Goal: Browse casually

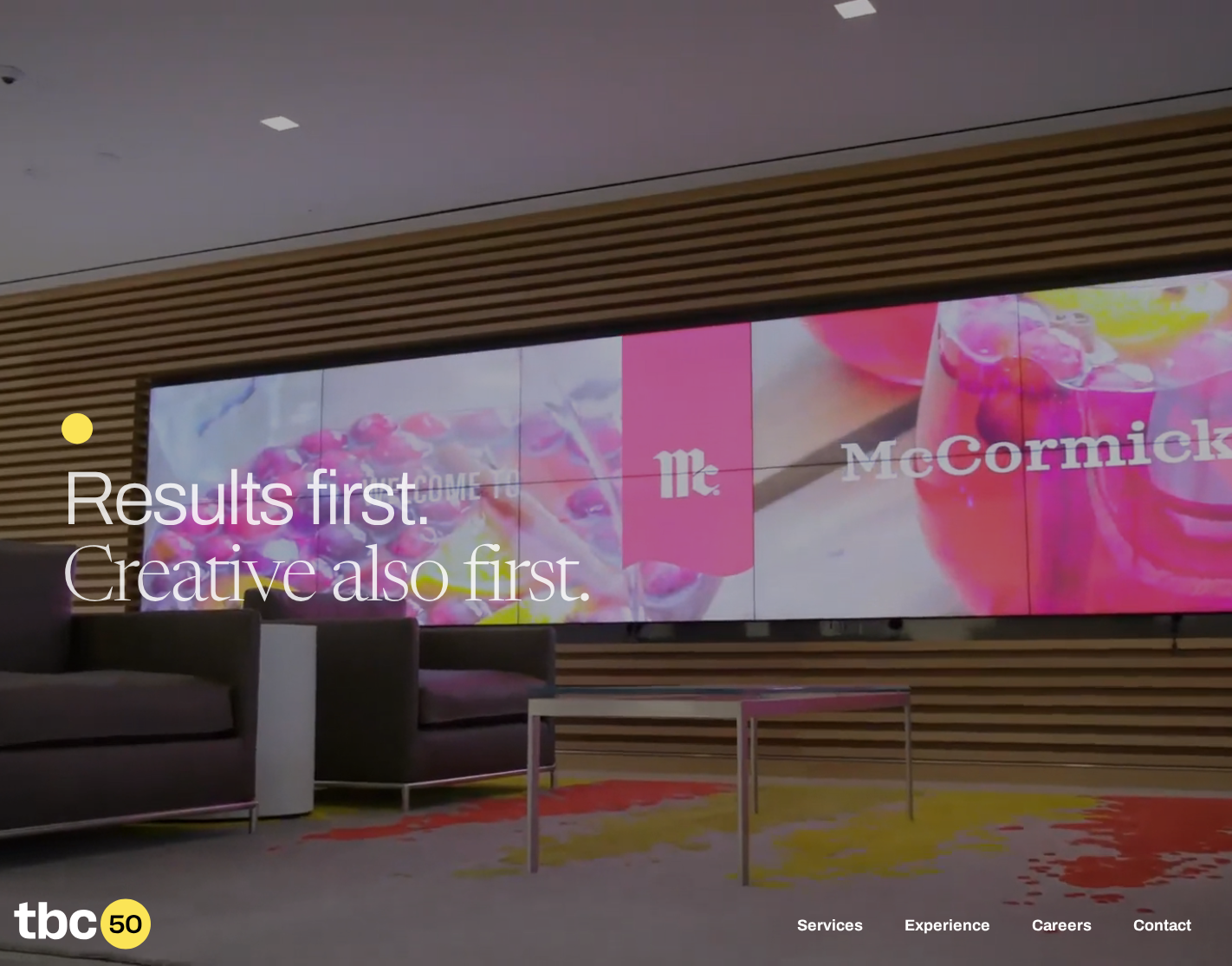
click at [530, 578] on span "Creative also first." at bounding box center [325, 582] width 528 height 76
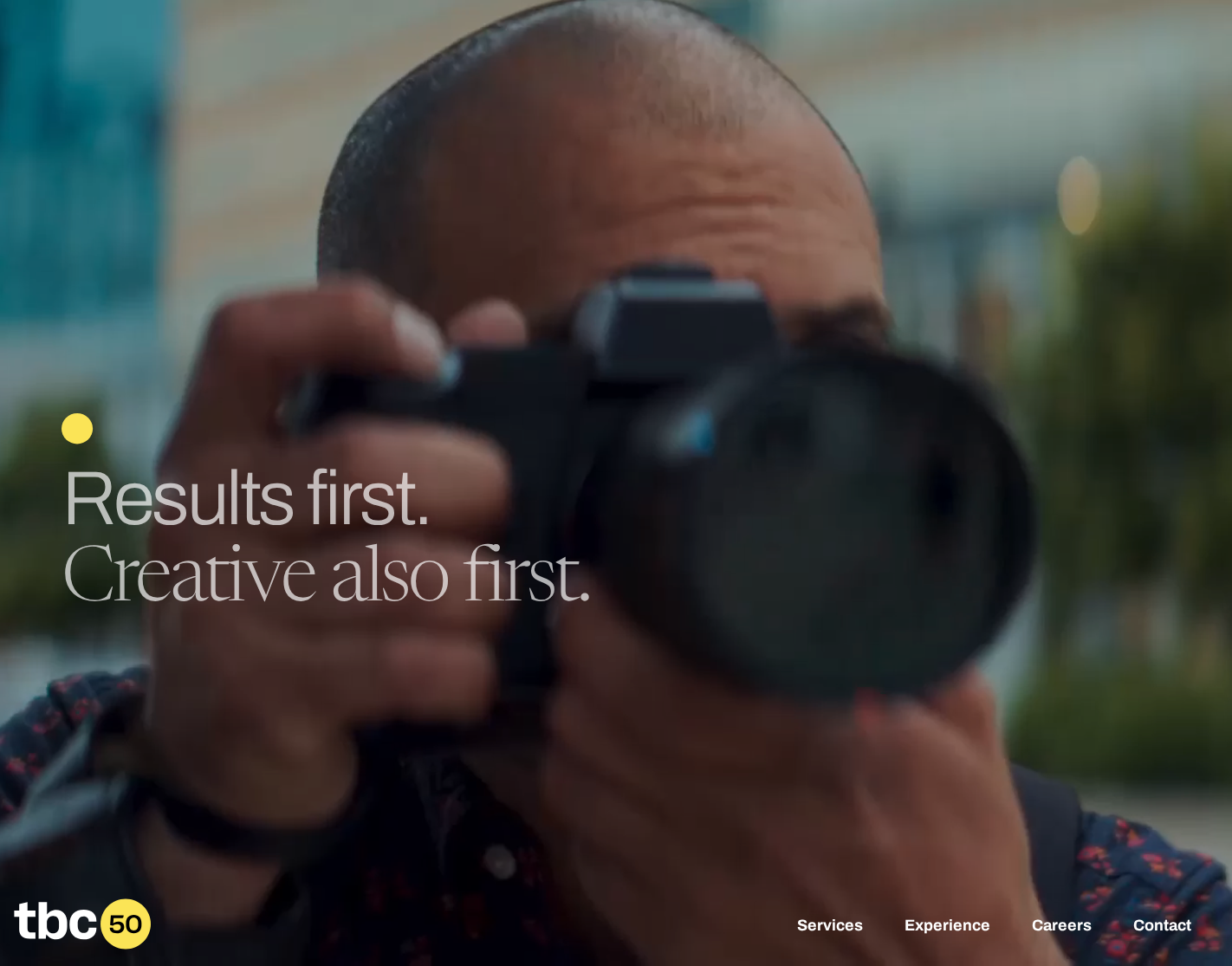
click at [195, 412] on div "Creative people work here. An ad agency, only better. Results first. Creative a…" at bounding box center [616, 483] width 1232 height 966
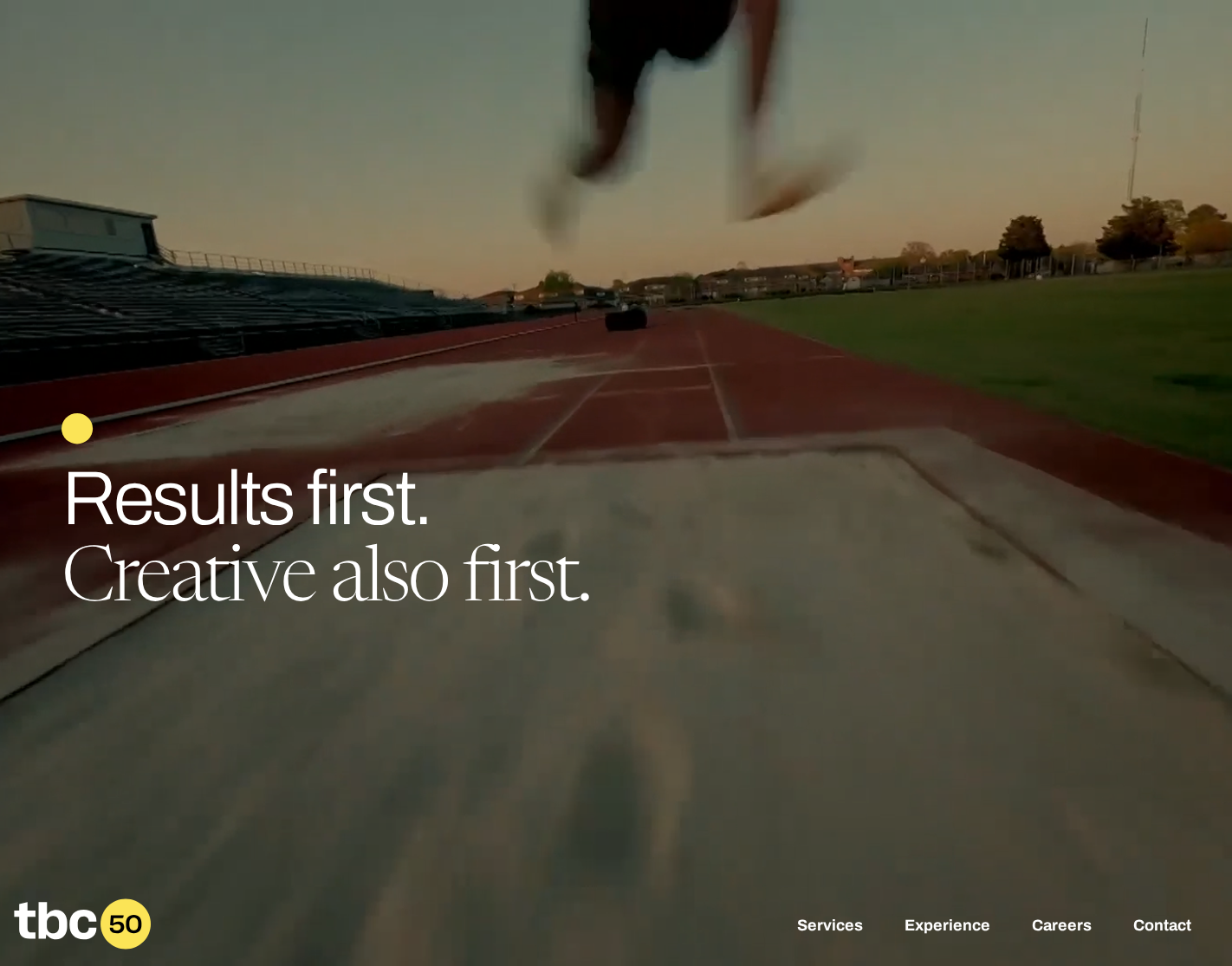
drag, startPoint x: 190, startPoint y: 391, endPoint x: 179, endPoint y: 363, distance: 30.1
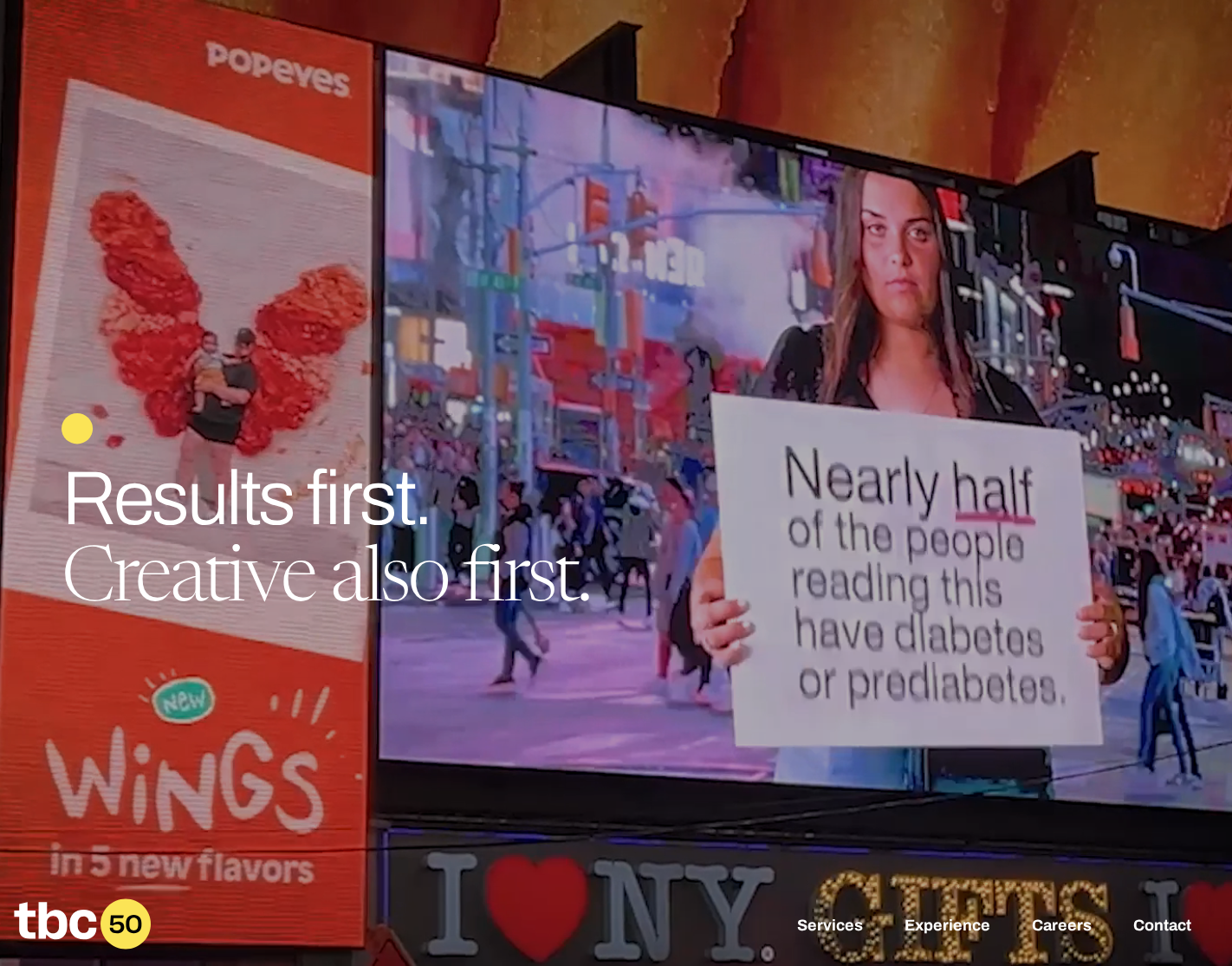
click at [190, 391] on div at bounding box center [616, 483] width 1232 height 966
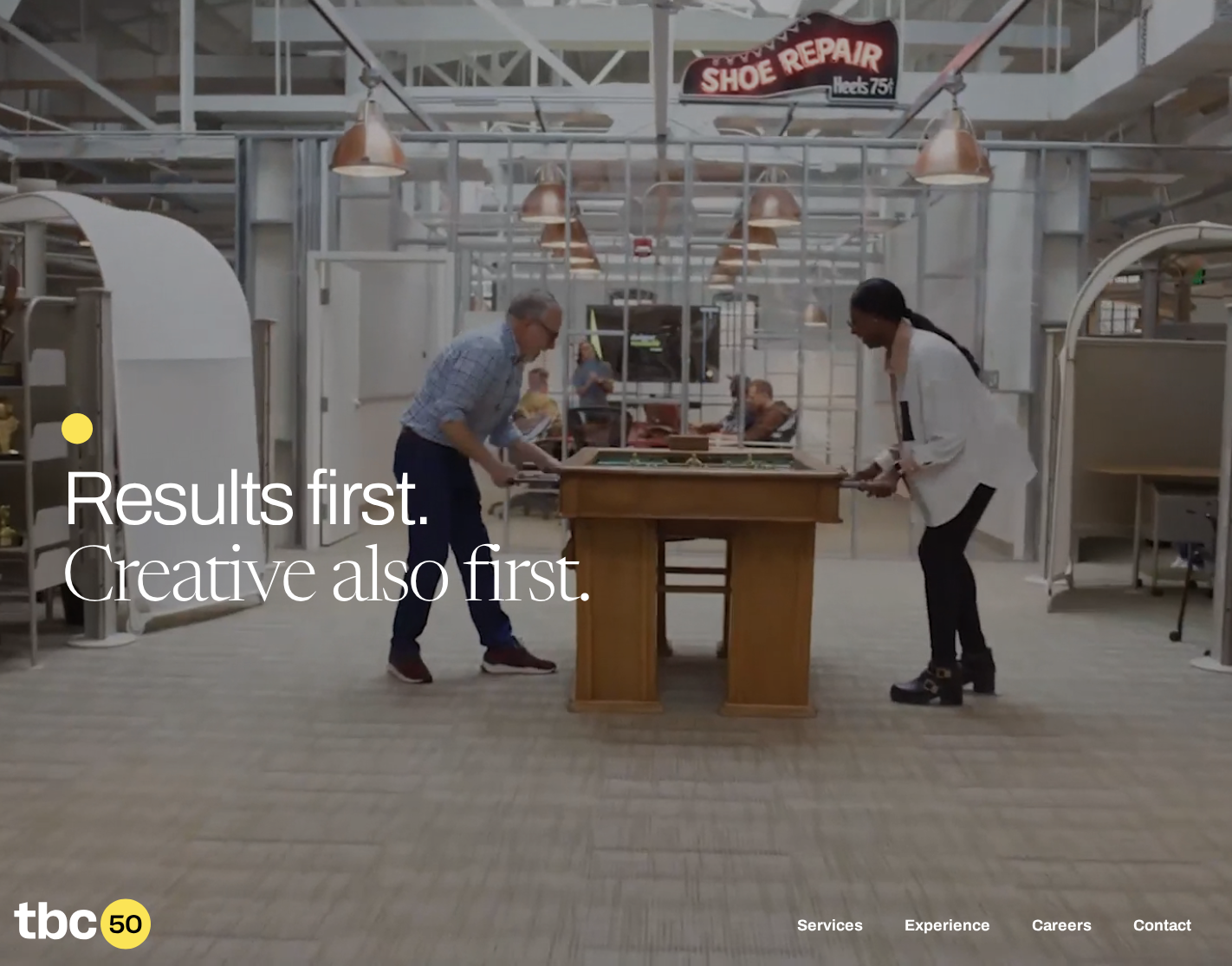
drag, startPoint x: 161, startPoint y: 325, endPoint x: 451, endPoint y: 733, distance: 500.6
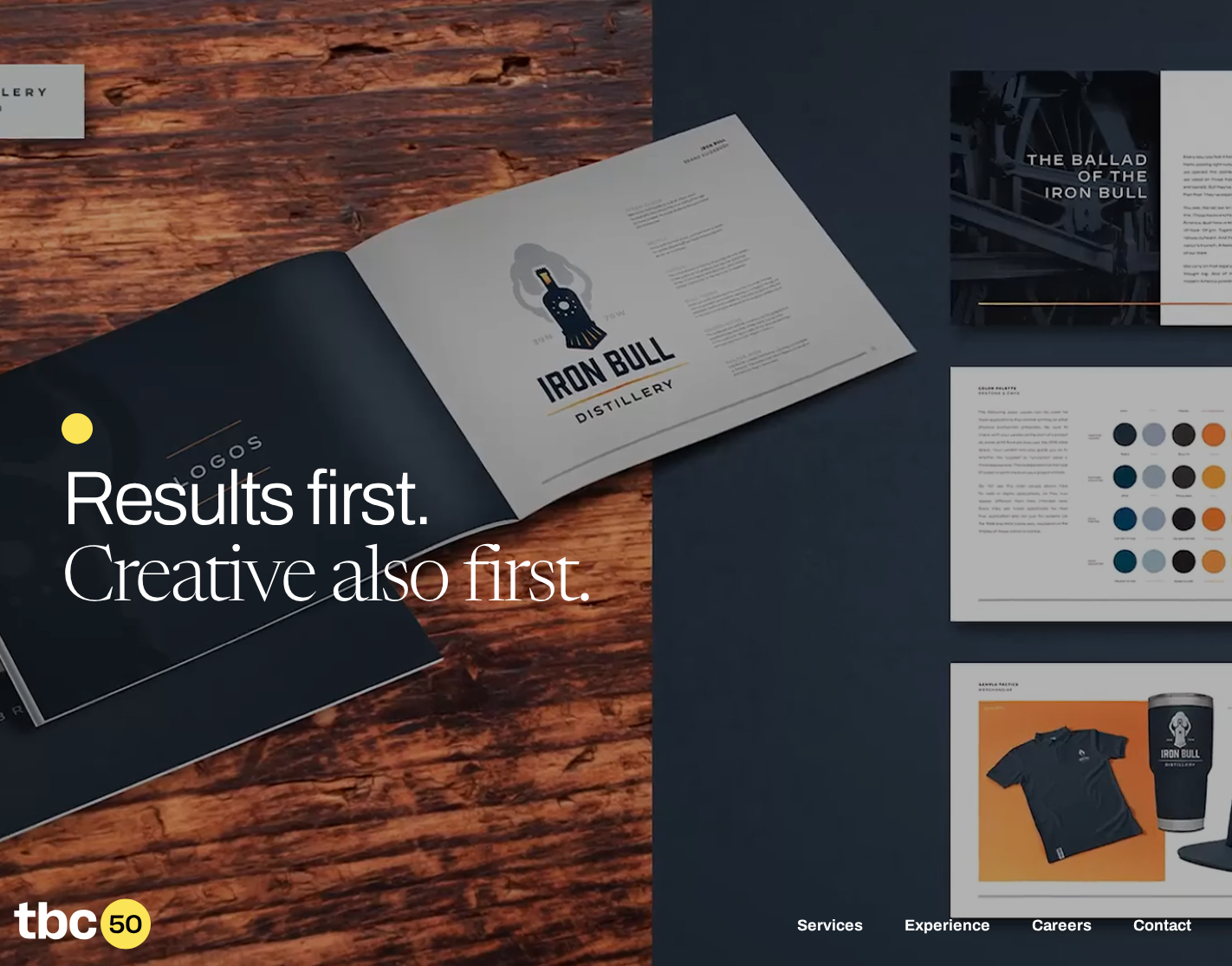
click at [451, 735] on div at bounding box center [616, 483] width 1232 height 966
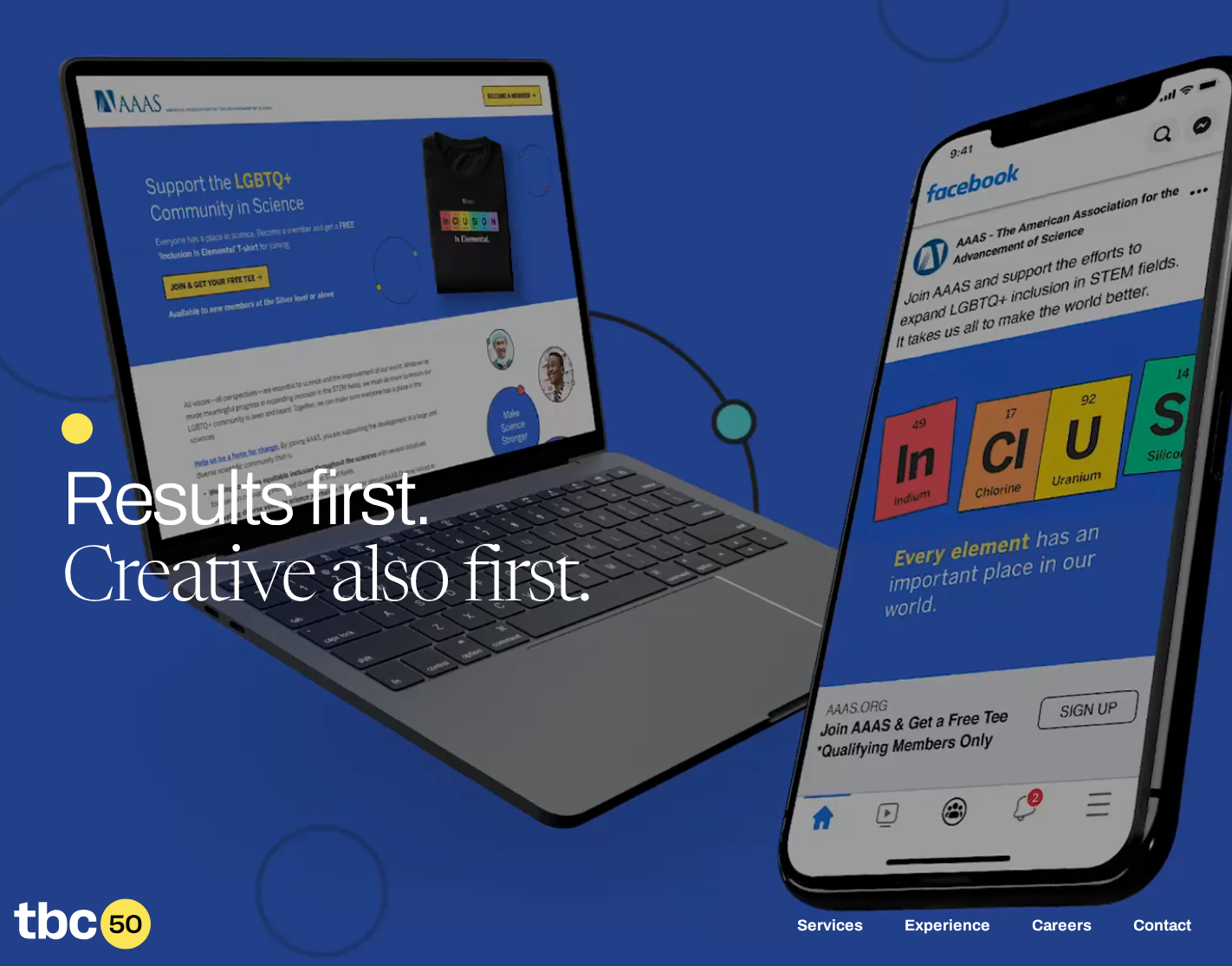
click at [454, 726] on div at bounding box center [616, 483] width 1232 height 966
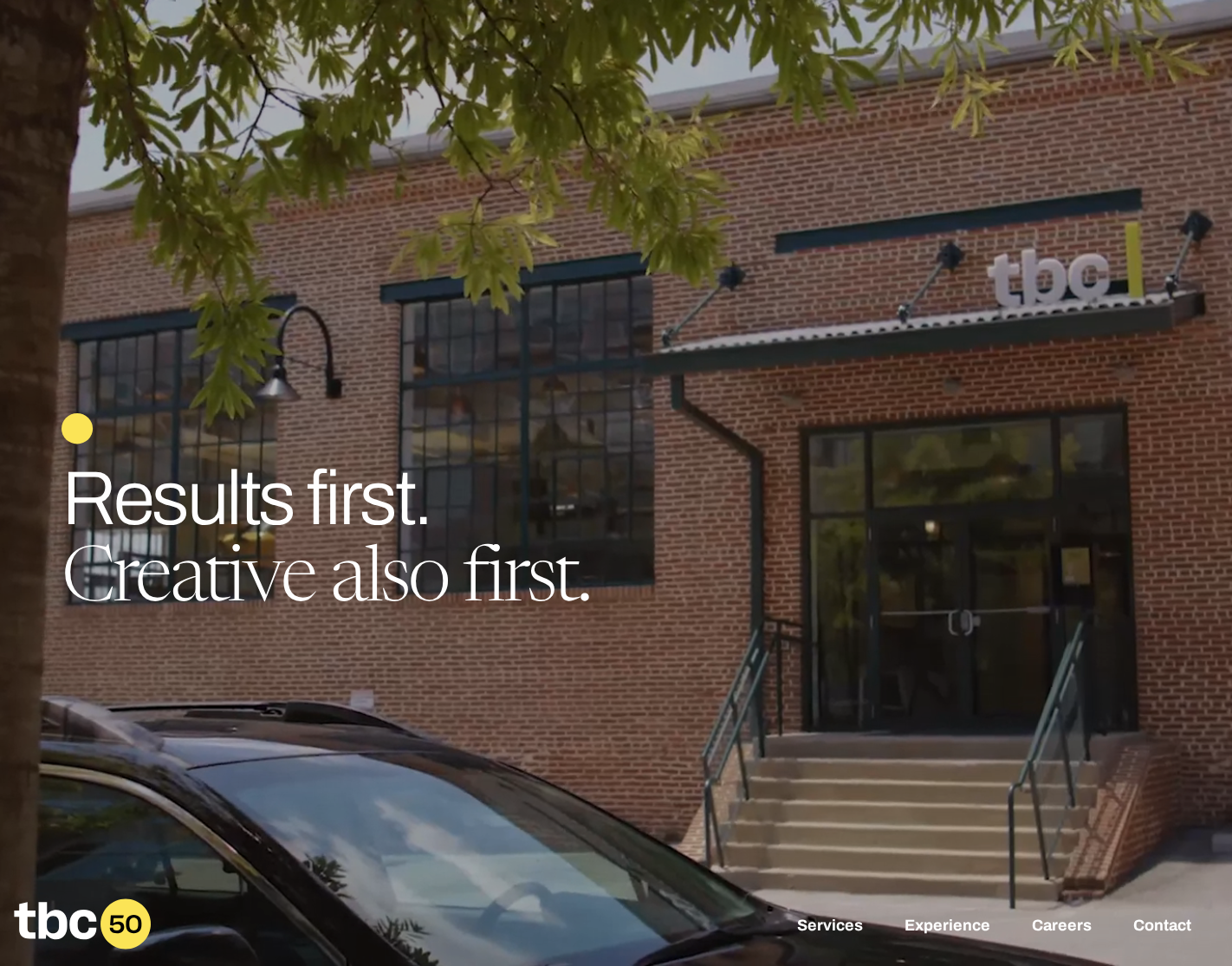
click at [306, 463] on h1 "Results first. Creative also first." at bounding box center [616, 540] width 1109 height 159
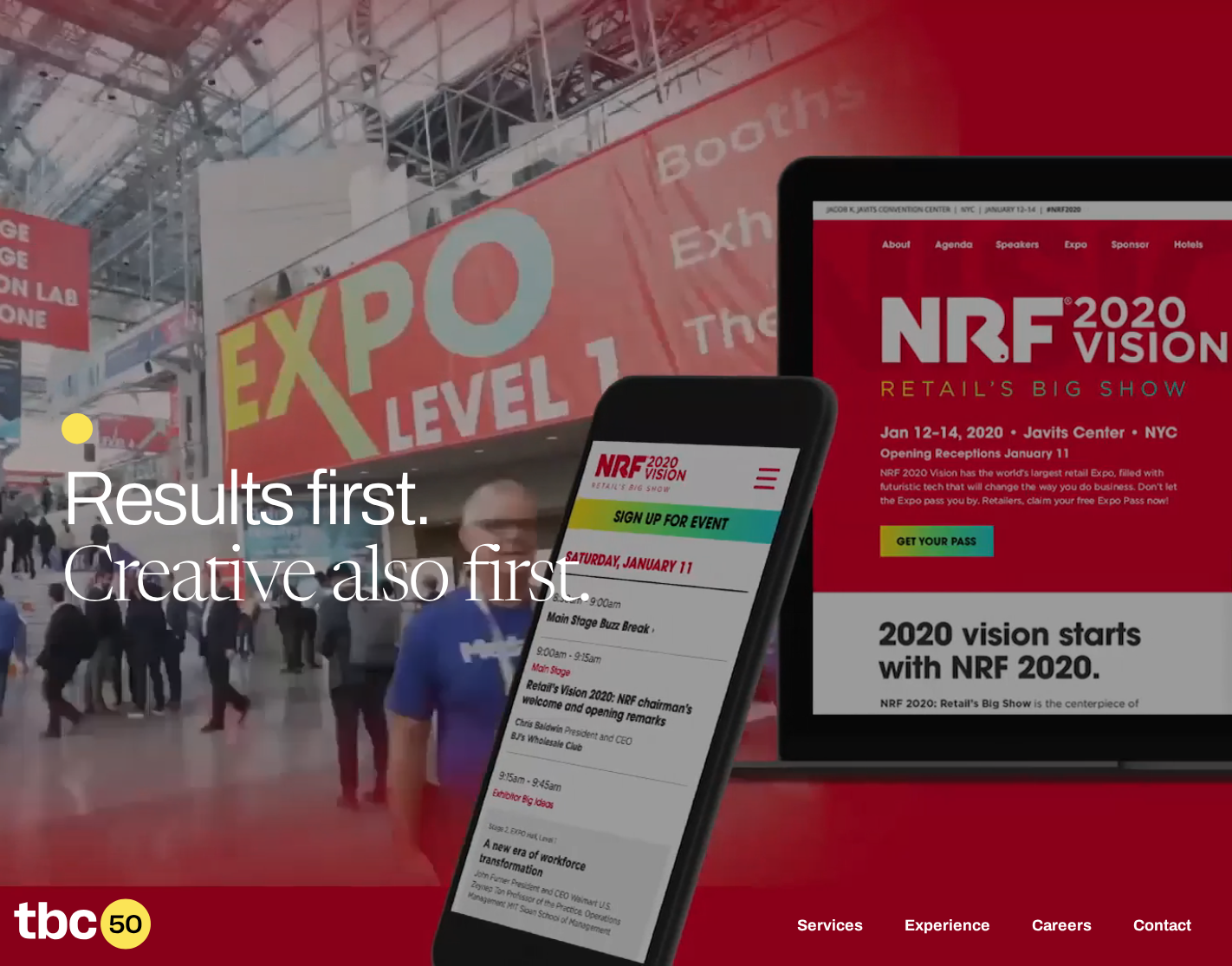
drag, startPoint x: 308, startPoint y: 452, endPoint x: 300, endPoint y: 434, distance: 19.7
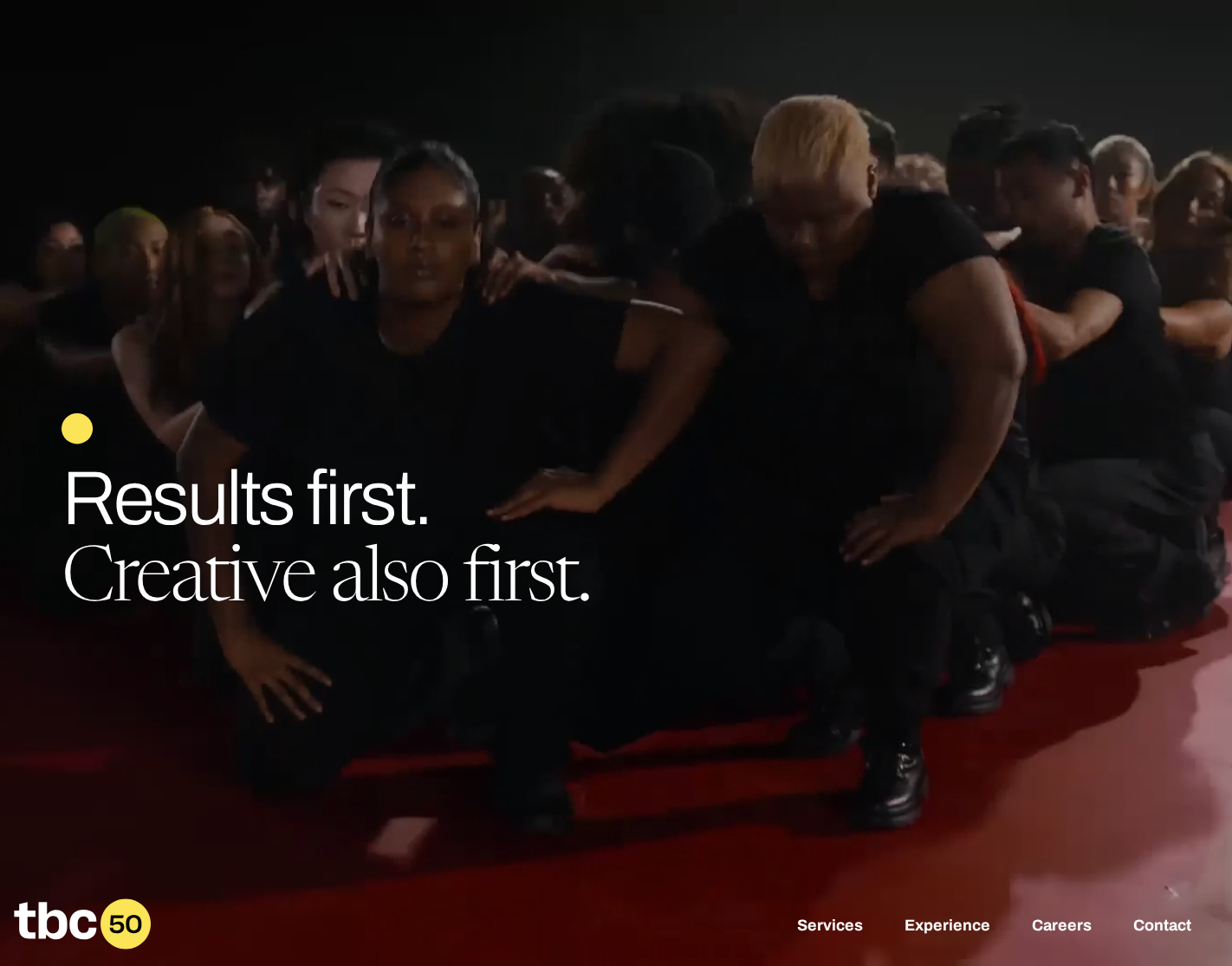
click at [307, 450] on div "Creative people work here. An ad agency, only better. Results first. Creative a…" at bounding box center [616, 517] width 1109 height 208
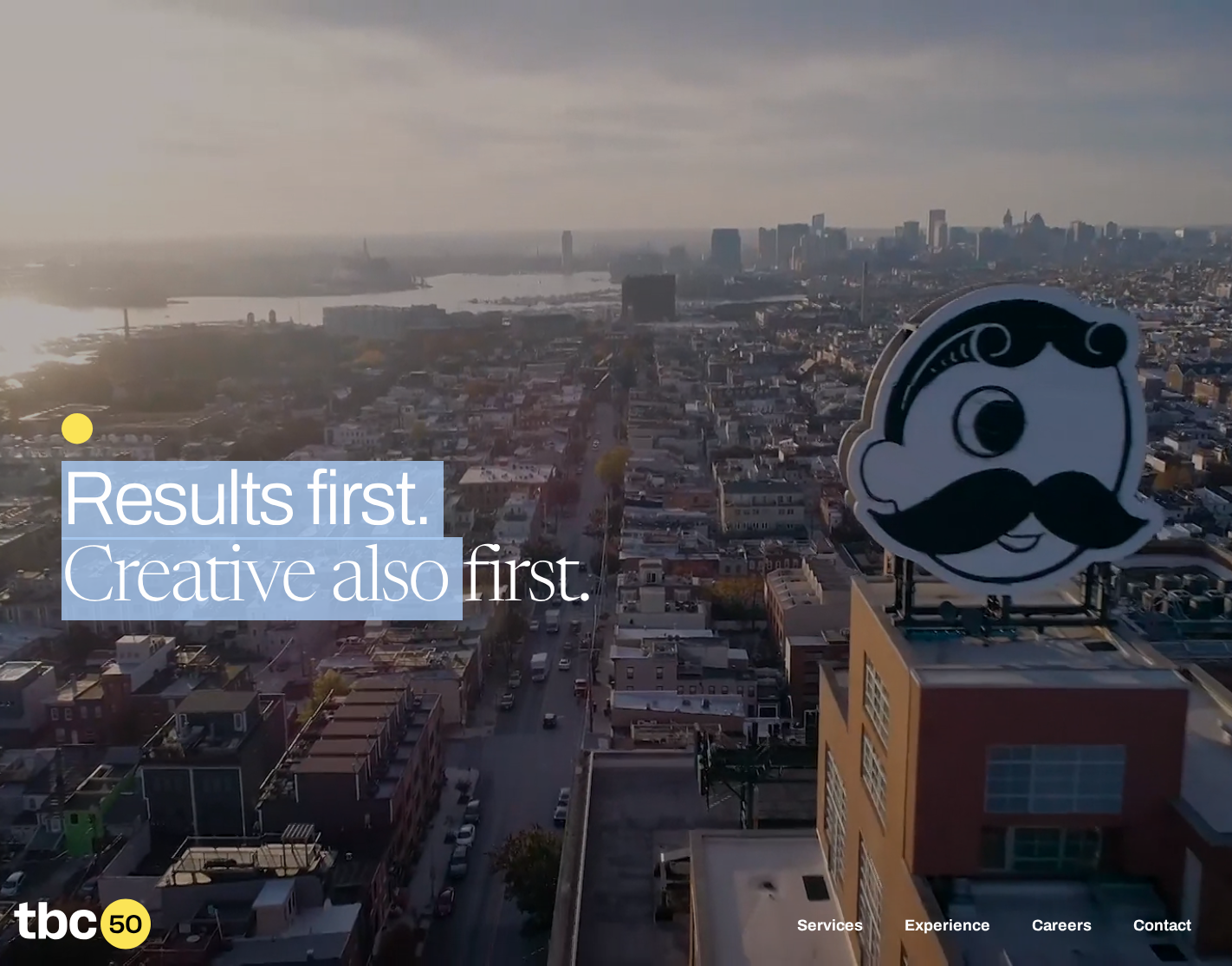
drag, startPoint x: 301, startPoint y: 444, endPoint x: 437, endPoint y: 607, distance: 212.3
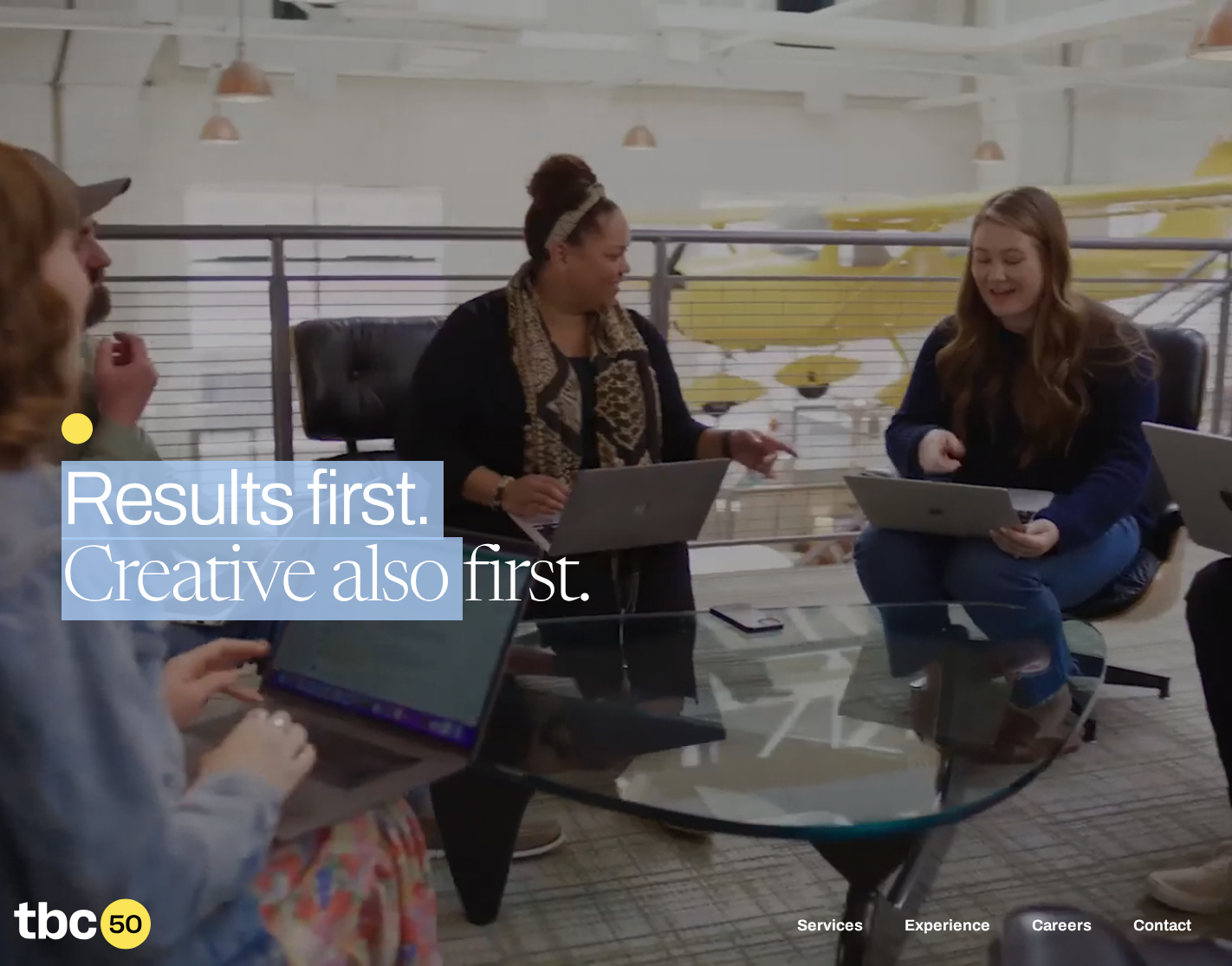
click at [434, 614] on div "Creative people work here. An ad agency, only better. Results first. Creative a…" at bounding box center [616, 517] width 1109 height 208
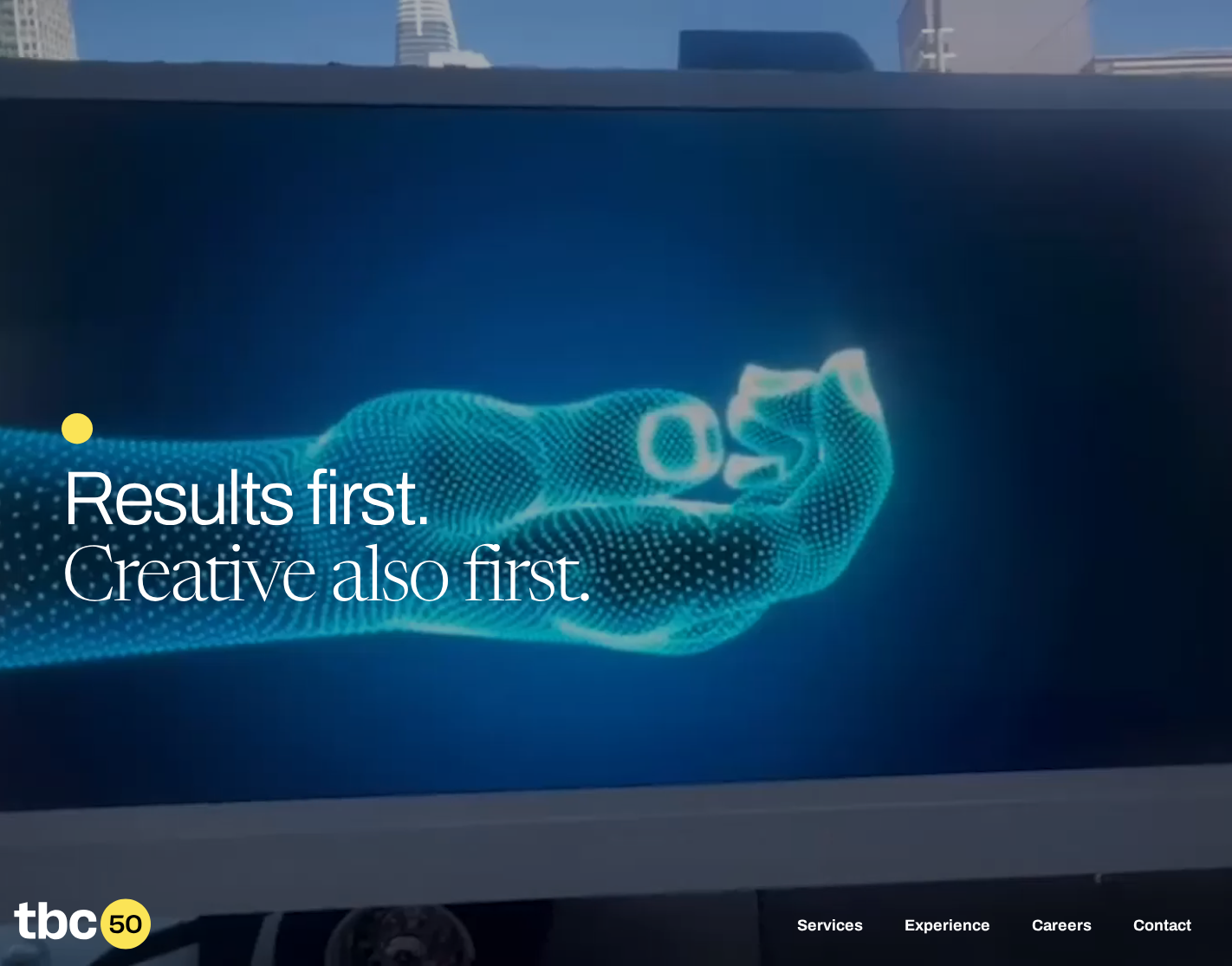
click at [501, 657] on div at bounding box center [616, 483] width 1232 height 966
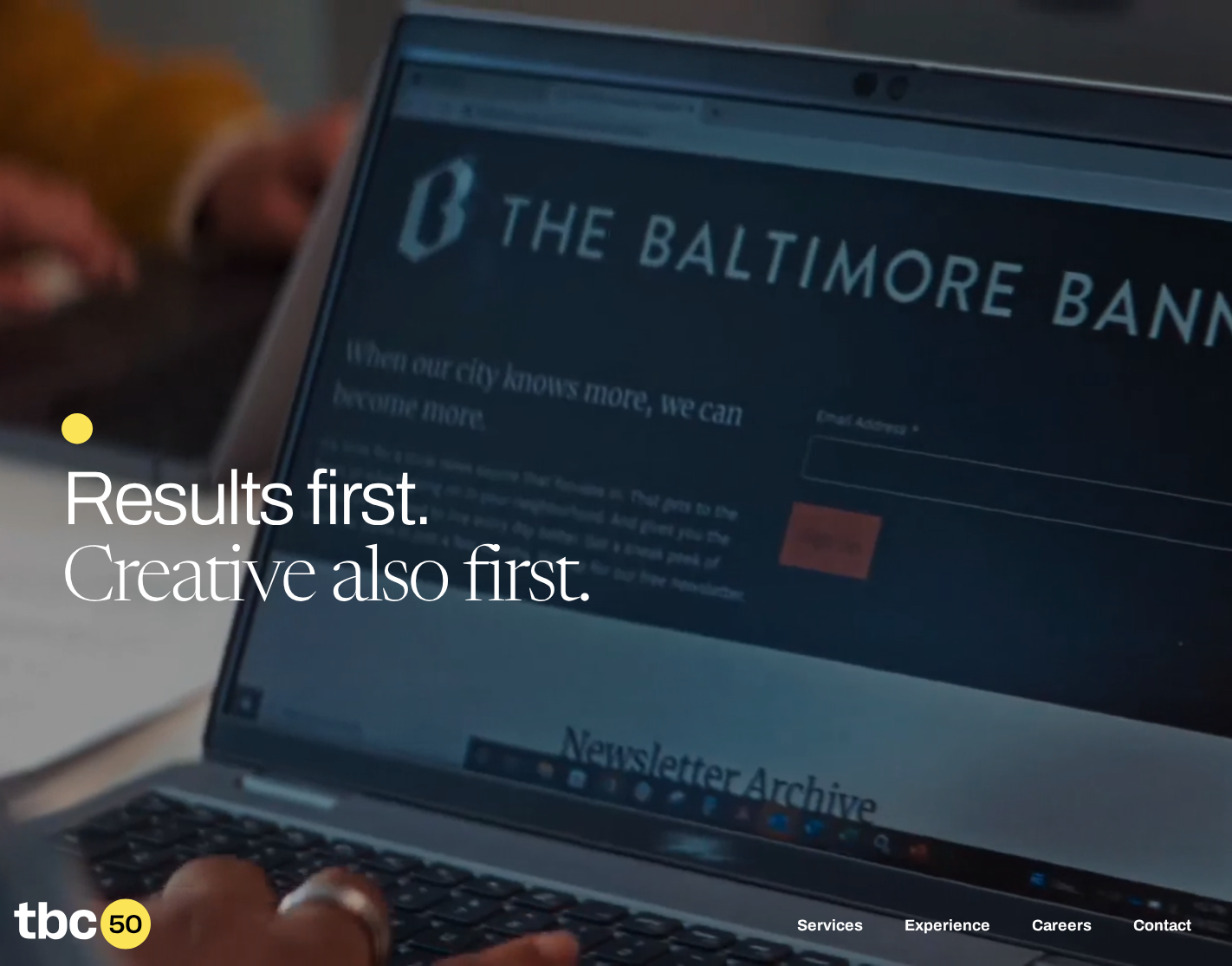
click at [320, 388] on div "Creative people work here. An ad agency, only better. Results first. Creative a…" at bounding box center [616, 483] width 1232 height 966
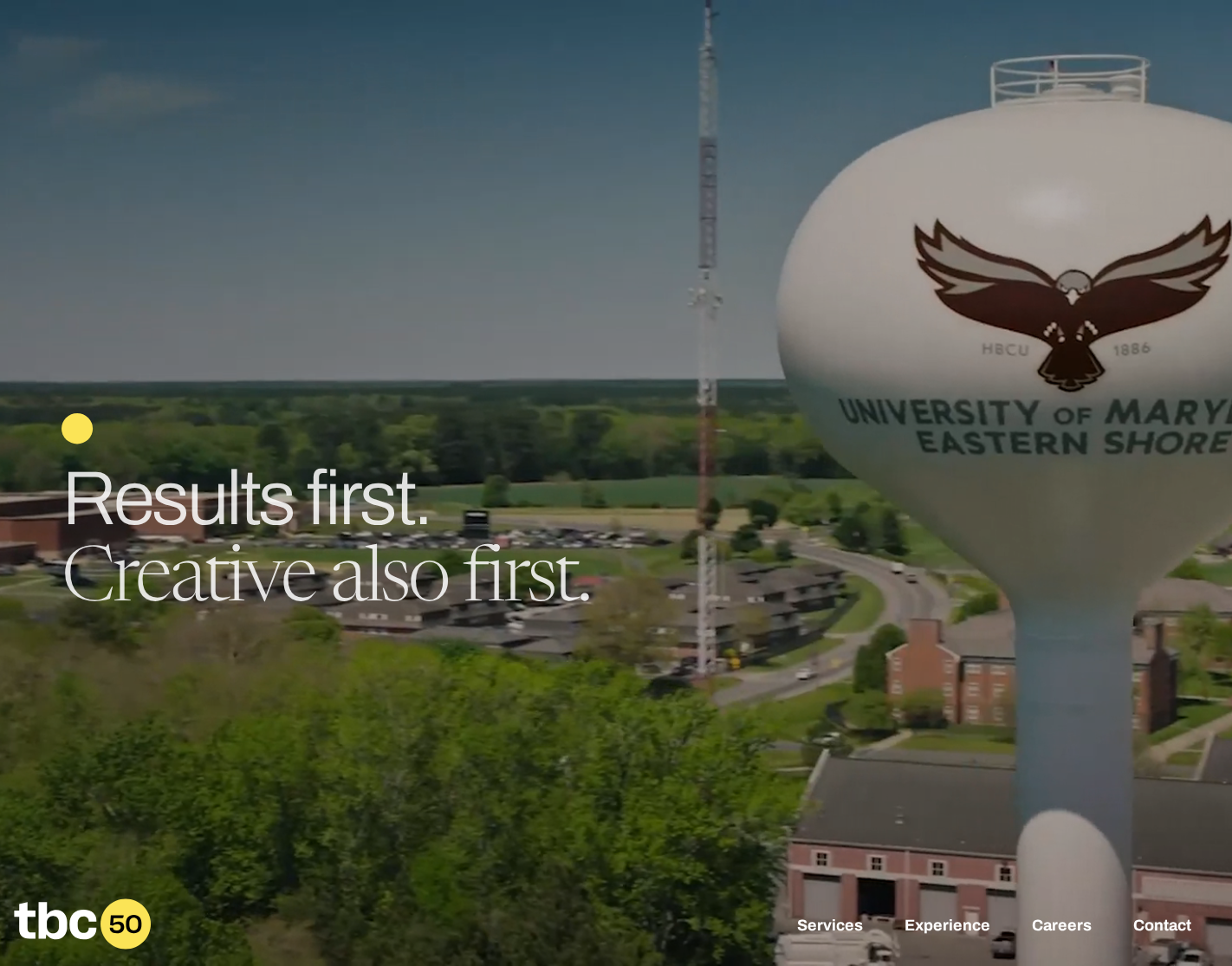
click at [499, 588] on h1 "Results first. Creative also first." at bounding box center [616, 540] width 1109 height 159
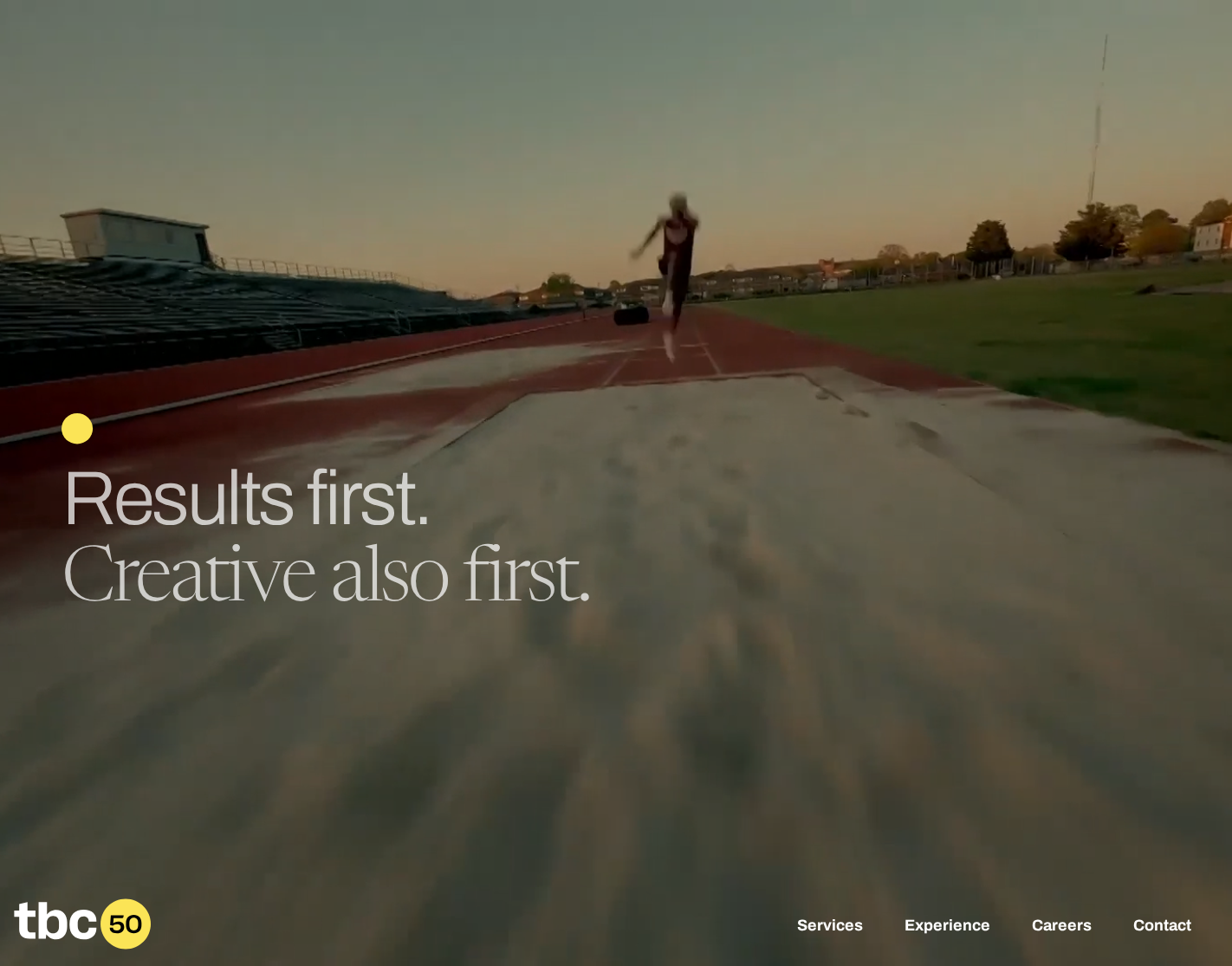
click at [210, 508] on h1 "Results first. Creative also first." at bounding box center [616, 540] width 1109 height 159
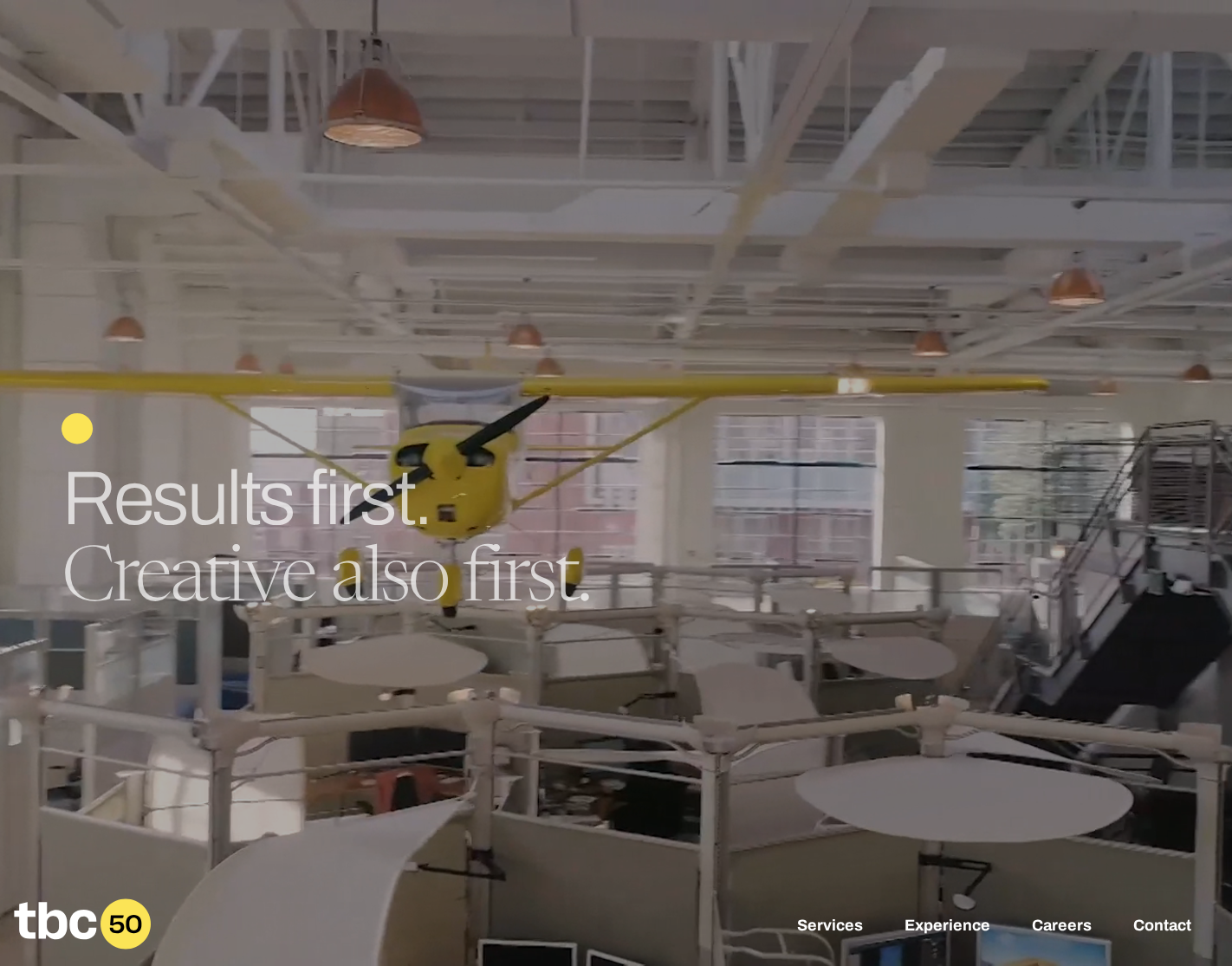
click at [396, 493] on span "Results first." at bounding box center [246, 498] width 369 height 82
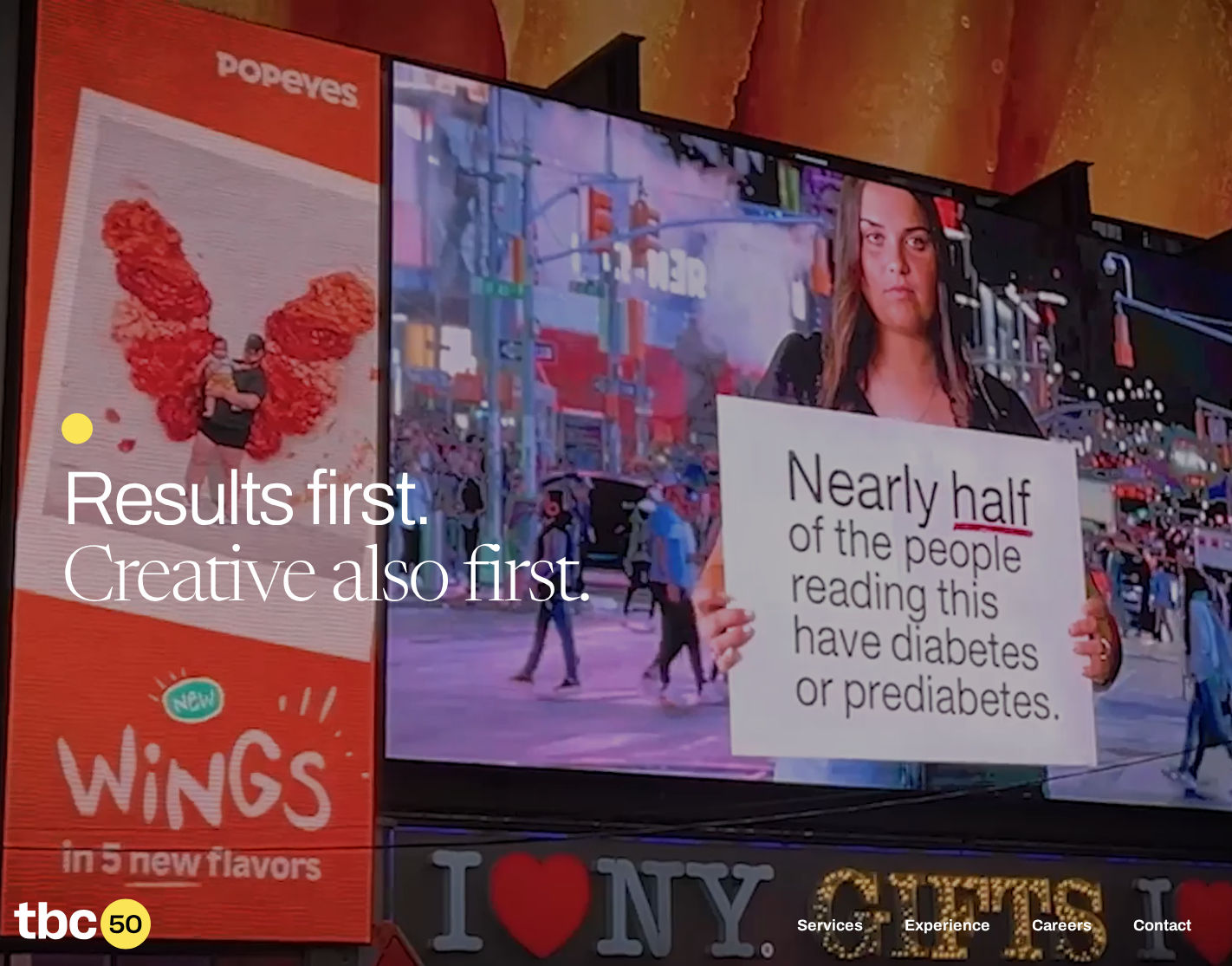
click at [430, 623] on div "Creative people work here. An ad agency, only better. Results first. Creative a…" at bounding box center [616, 531] width 1109 height 235
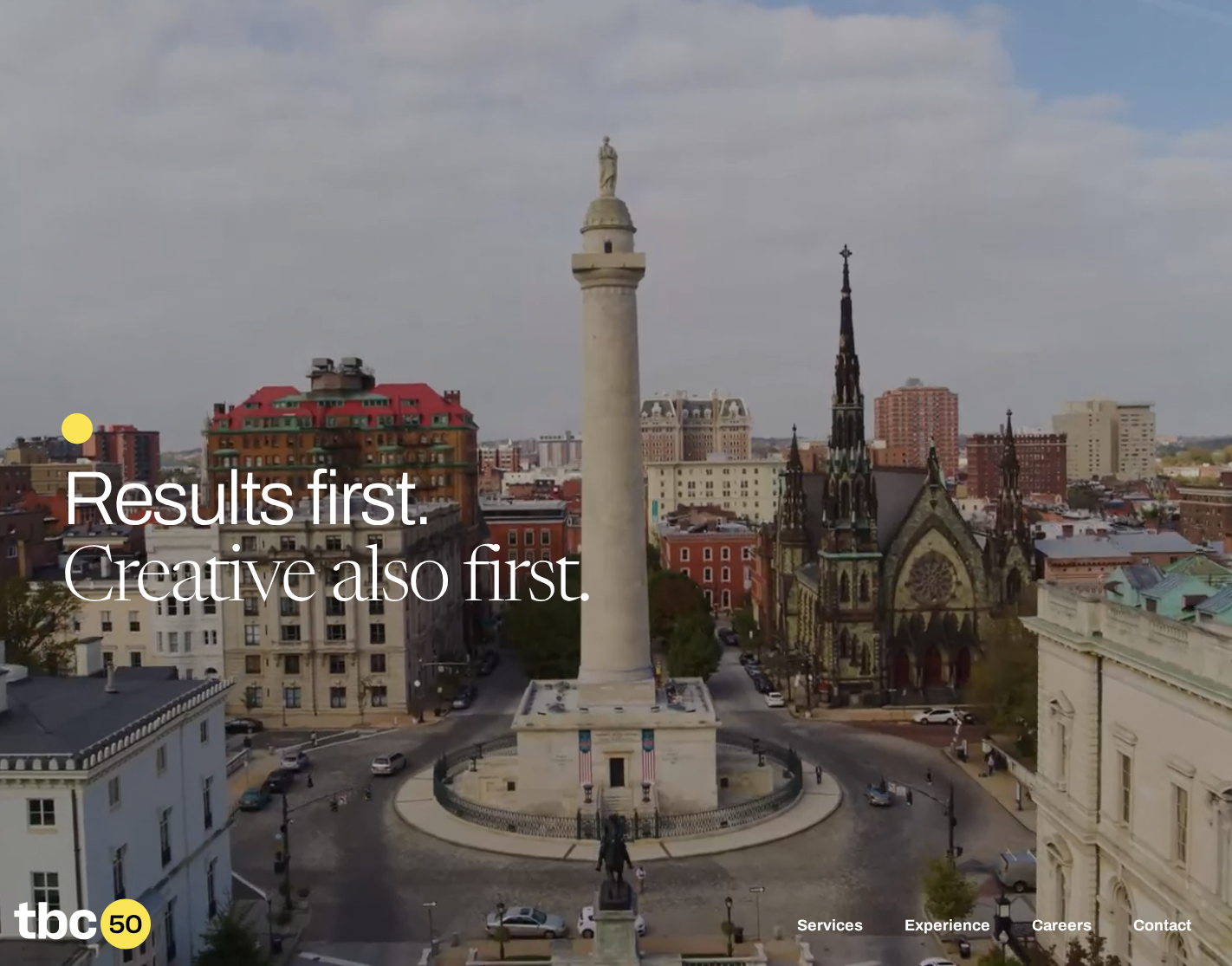
click at [436, 641] on div "Creative people work here. An ad agency, only better. Results first. Creative a…" at bounding box center [616, 531] width 1109 height 235
